Goal: Contribute content: Contribute content

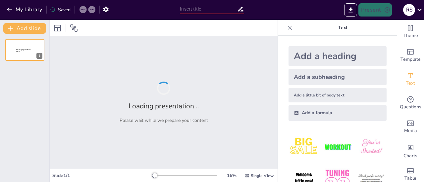
type input "فهم النظائر والعدد الكتلي: رحلة إبداعية في عالم الكيمياء"
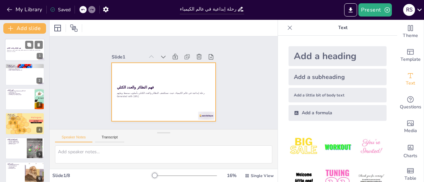
click at [24, 54] on div at bounding box center [25, 50] width 40 height 23
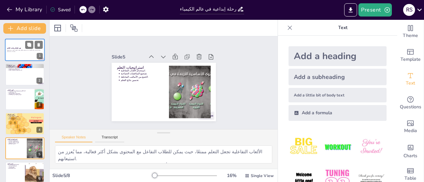
type textarea "النظائر لها دور حيوي في الطب، حيث تُستخدم في التصوير الطبي والعلاج، مما يُظهر ك…"
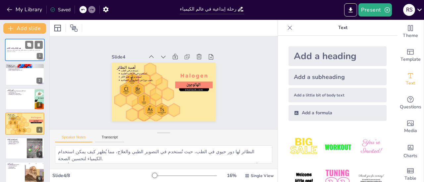
click at [24, 54] on div at bounding box center [25, 50] width 40 height 23
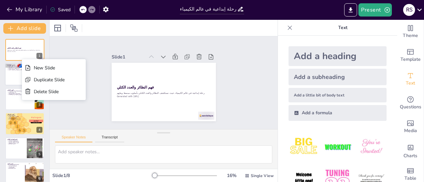
click at [21, 76] on div at bounding box center [25, 75] width 40 height 23
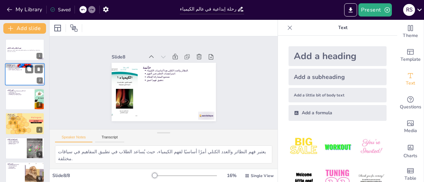
click at [17, 78] on div at bounding box center [25, 75] width 40 height 23
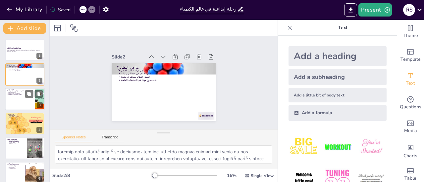
click at [13, 94] on p "يستخدم لتحديد النظائر المختلفة." at bounding box center [20, 93] width 25 height 1
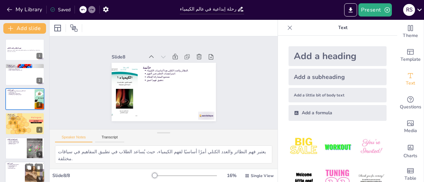
click at [8, 173] on div at bounding box center [25, 173] width 40 height 23
type textarea "الاختبارات القصيرة تُعتبر وسيلة فعالة لتقييم مدى فهم الطلاب للمعلومات، مما يُسا…"
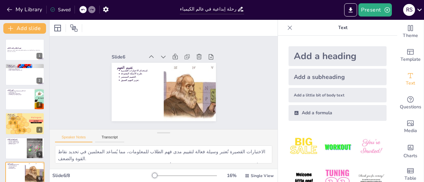
click at [286, 29] on icon at bounding box center [289, 28] width 7 height 7
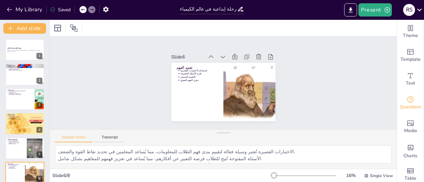
drag, startPoint x: 423, startPoint y: 52, endPoint x: 417, endPoint y: 106, distance: 54.3
click at [417, 106] on div "Theme Template Text Questions Media Charts Table" at bounding box center [410, 101] width 27 height 163
click at [82, 10] on icon at bounding box center [83, 10] width 4 height 4
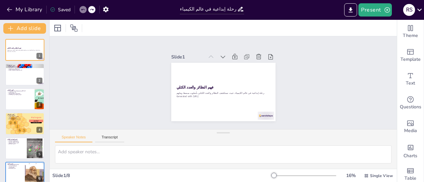
click at [82, 10] on icon at bounding box center [83, 10] width 4 height 4
click at [101, 135] on button "Transcript" at bounding box center [109, 138] width 29 height 7
click at [68, 141] on button "Speaker Notes" at bounding box center [73, 138] width 37 height 7
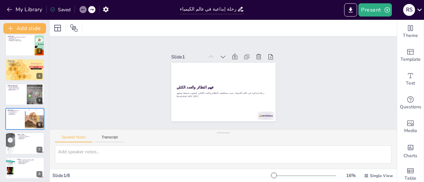
scroll to position [56, 0]
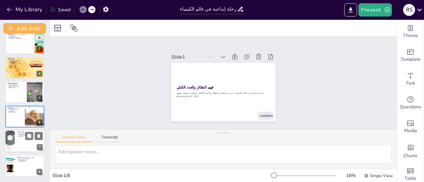
click at [15, 142] on div at bounding box center [10, 141] width 16 height 23
type textarea "التجارب العملية تُعتبر وسيلة فعالة لتوضيح المفاهيم، حيث يُمكن للطلاب رؤية كيف ت…"
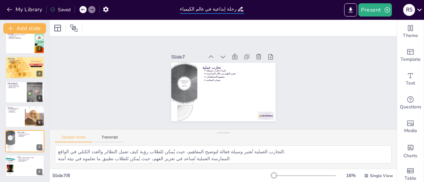
click at [216, 8] on input "فهم النظائر والعدد الكتلي: رحلة إبداعية في عالم الكيمياء" at bounding box center [208, 9] width 57 height 10
click at [9, 11] on icon "button" at bounding box center [9, 9] width 7 height 7
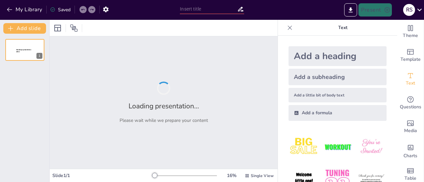
type input "فهم النظائر والعدد الكتلي: رحلة إبداعية في عالم الكيمياء"
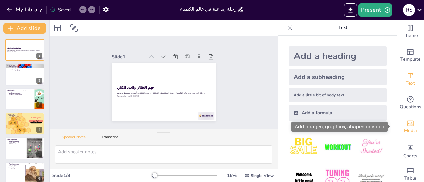
drag, startPoint x: 387, startPoint y: 80, endPoint x: 401, endPoint y: 126, distance: 48.3
click at [401, 126] on div "Theme Template Text Questions Media Charts Table Text Add a heading Add a subhe…" at bounding box center [351, 101] width 146 height 163
click at [406, 126] on icon "Add images, graphics, shapes or video" at bounding box center [410, 124] width 8 height 8
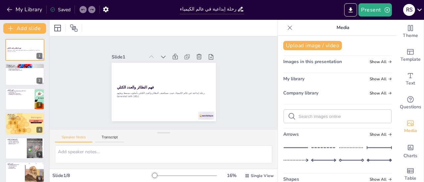
scroll to position [56, 0]
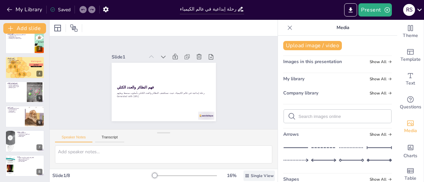
click at [251, 178] on span "Single View" at bounding box center [262, 175] width 23 height 5
click at [12, 5] on button "My Library" at bounding box center [25, 9] width 40 height 11
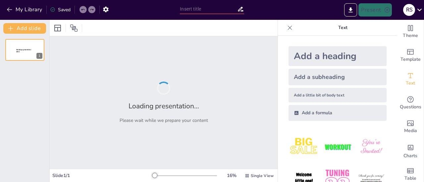
type input "رحلة تعليمية في عالم النظائر والعدد الكتلي"
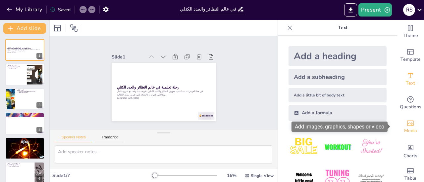
drag, startPoint x: 423, startPoint y: 91, endPoint x: 416, endPoint y: 127, distance: 37.1
click at [416, 127] on div "Theme Template Text Questions Media Charts Table" at bounding box center [410, 101] width 27 height 163
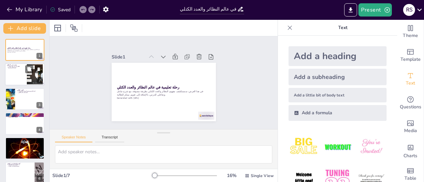
click at [24, 76] on div at bounding box center [25, 75] width 40 height 23
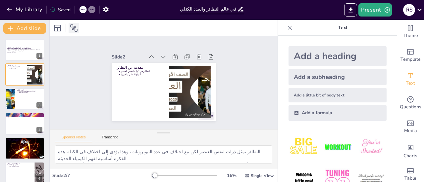
click at [72, 30] on icon at bounding box center [74, 28] width 8 height 8
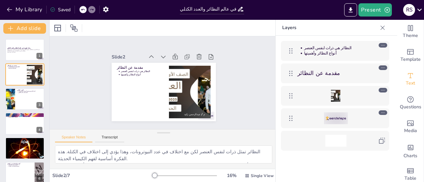
drag, startPoint x: 423, startPoint y: 94, endPoint x: 423, endPoint y: 123, distance: 29.8
click at [423, 123] on div "Theme Template Text Questions Media Charts Table" at bounding box center [410, 101] width 27 height 163
click at [331, 31] on p "Layers" at bounding box center [329, 28] width 95 height 16
click at [25, 73] on div at bounding box center [34, 70] width 18 height 8
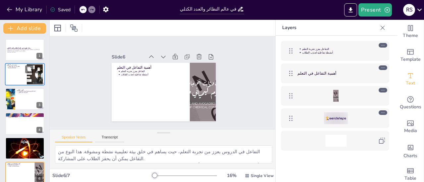
type textarea "تلخيص النقاط الرئيسية يساعد الطلاب على استيعاب المعلومات بشكل أفضل، ويعزز من فه…"
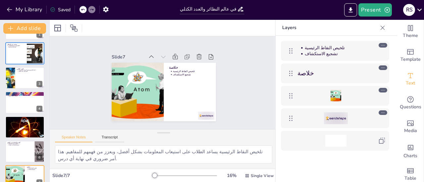
scroll to position [31, 0]
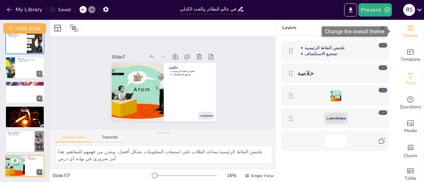
click at [404, 32] on span "Theme" at bounding box center [410, 35] width 15 height 7
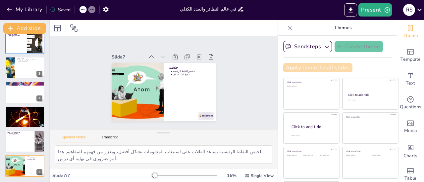
click at [308, 69] on button "Apply theme to all slides" at bounding box center [317, 67] width 69 height 9
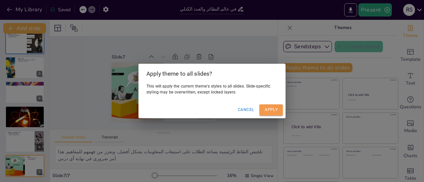
click at [270, 110] on button "Apply" at bounding box center [271, 110] width 24 height 11
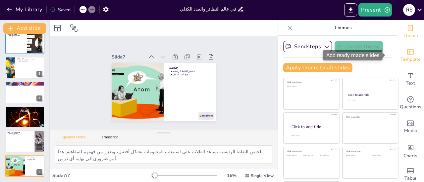
click at [406, 48] on icon "Add ready made slides" at bounding box center [410, 52] width 8 height 8
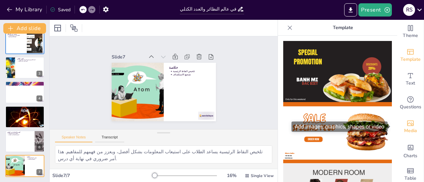
click at [407, 135] on div "Media" at bounding box center [410, 127] width 26 height 24
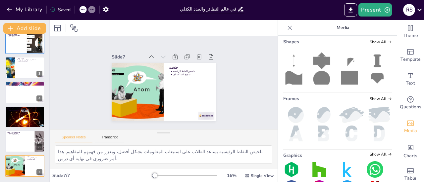
scroll to position [162, 0]
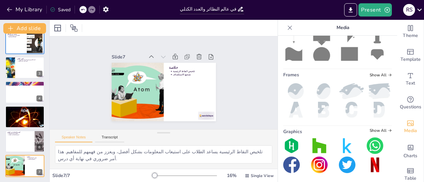
drag, startPoint x: 423, startPoint y: 81, endPoint x: 423, endPoint y: 137, distance: 56.3
click at [423, 137] on div "Theme Template Text Questions Media Charts Table" at bounding box center [410, 101] width 27 height 163
click at [99, 65] on div "Slide 1 رحلة تعليمية في عالم النظائر والعدد الكتلي في هذا العرض، سنستكشف مفهوم …" at bounding box center [164, 83] width 152 height 157
click at [54, 27] on icon at bounding box center [57, 28] width 7 height 7
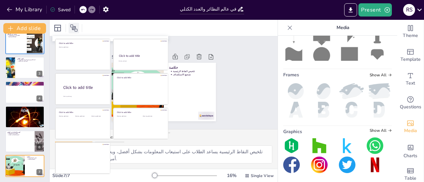
drag, startPoint x: 54, startPoint y: 27, endPoint x: 78, endPoint y: 28, distance: 24.2
click at [78, 28] on div at bounding box center [67, 28] width 30 height 11
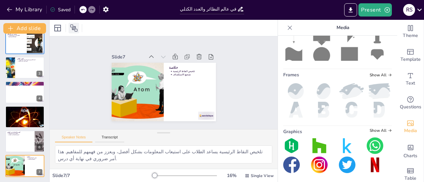
click at [78, 28] on div at bounding box center [74, 28] width 11 height 11
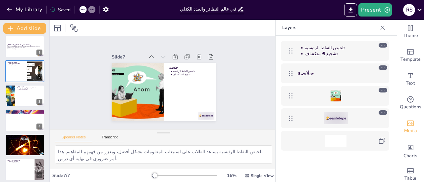
scroll to position [0, 0]
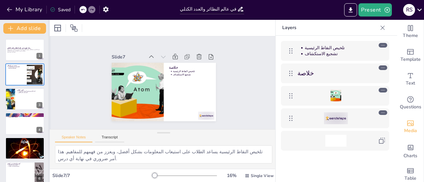
click at [48, 173] on div at bounding box center [49, 101] width 3 height 163
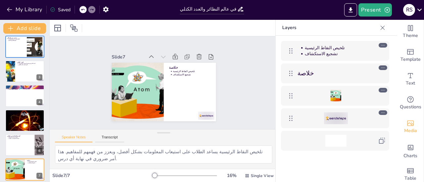
scroll to position [31, 0]
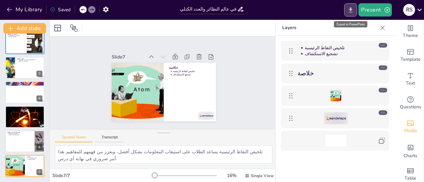
click at [350, 8] on icon "Export to PowerPoint" at bounding box center [350, 10] width 7 height 7
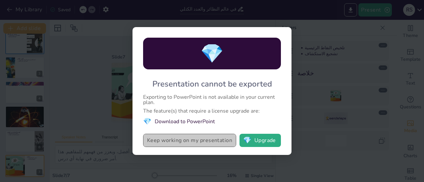
click at [186, 139] on button "Keep working on my presentation" at bounding box center [189, 140] width 93 height 13
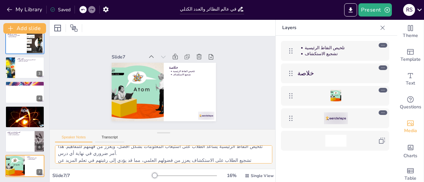
scroll to position [8, 0]
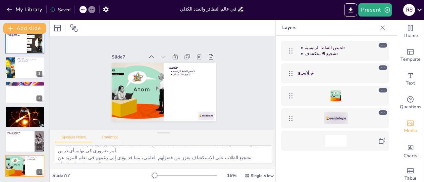
click at [111, 137] on button "Transcript" at bounding box center [109, 138] width 29 height 7
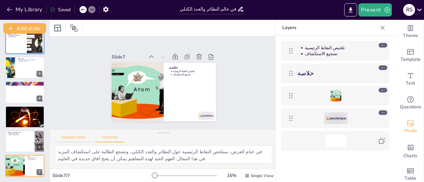
drag, startPoint x: 78, startPoint y: 133, endPoint x: 77, endPoint y: 137, distance: 4.0
click at [77, 137] on div "Speaker Notes Transcript" at bounding box center [164, 138] width 228 height 16
click at [77, 137] on button "Speaker Notes" at bounding box center [73, 138] width 37 height 7
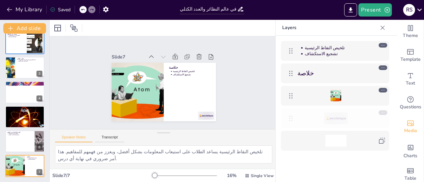
click at [291, 115] on icon at bounding box center [291, 119] width 8 height 8
click at [384, 90] on icon at bounding box center [382, 90] width 5 height 5
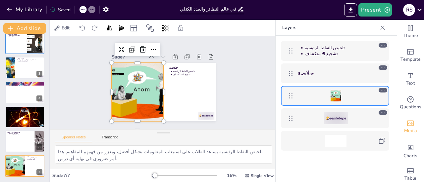
click at [357, 97] on div at bounding box center [335, 96] width 76 height 12
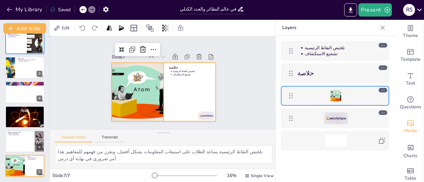
click at [183, 94] on div at bounding box center [162, 92] width 114 height 79
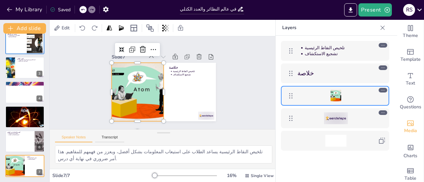
click at [121, 77] on div at bounding box center [136, 86] width 98 height 75
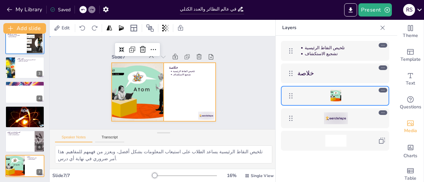
click at [167, 91] on div at bounding box center [154, 85] width 79 height 114
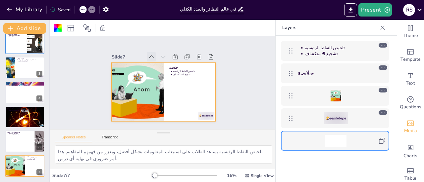
click at [182, 62] on icon at bounding box center [186, 66] width 8 height 8
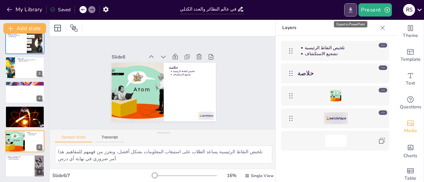
click at [349, 5] on button "Export to PowerPoint" at bounding box center [350, 9] width 13 height 13
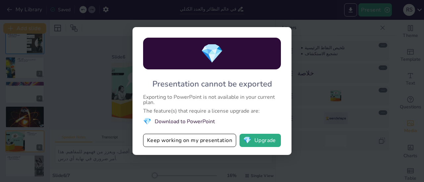
click at [249, 134] on div "💎 Presentation cannot be exported Exporting to PowerPoint is not available in y…" at bounding box center [211, 91] width 159 height 128
click at [251, 141] on span "💎" at bounding box center [247, 140] width 8 height 7
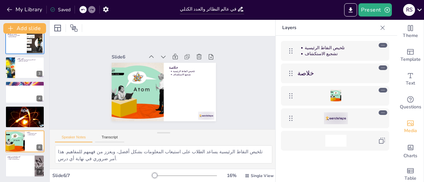
drag, startPoint x: 423, startPoint y: 71, endPoint x: 423, endPoint y: 130, distance: 59.3
click at [423, 130] on div "Theme Template Text Questions Media Charts Table" at bounding box center [410, 101] width 27 height 163
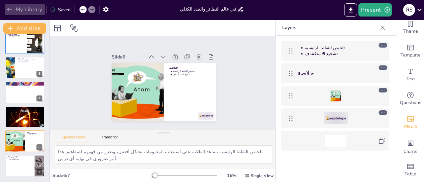
click at [11, 6] on icon "button" at bounding box center [9, 9] width 7 height 7
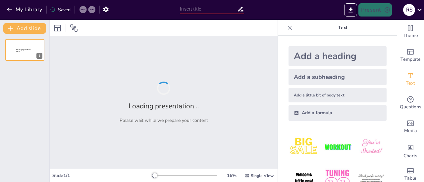
type input "رحلة تعليمية في عالم النظائر والعدد الكتلي"
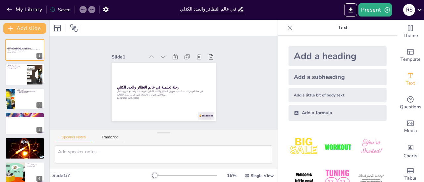
click at [301, 98] on div "Add a little bit of body text" at bounding box center [337, 95] width 98 height 15
